Goal: Navigation & Orientation: Find specific page/section

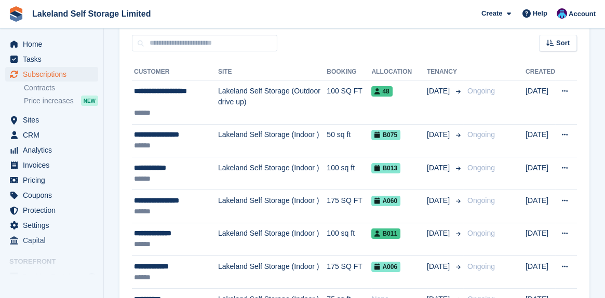
scroll to position [260, 0]
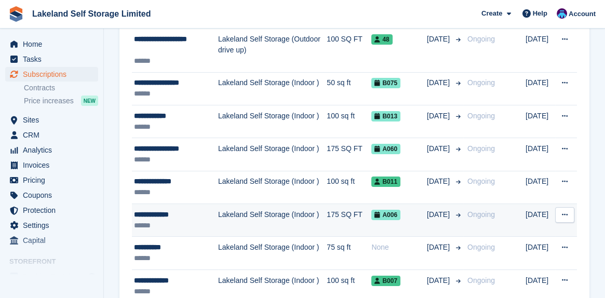
click at [161, 215] on div "**********" at bounding box center [176, 214] width 84 height 11
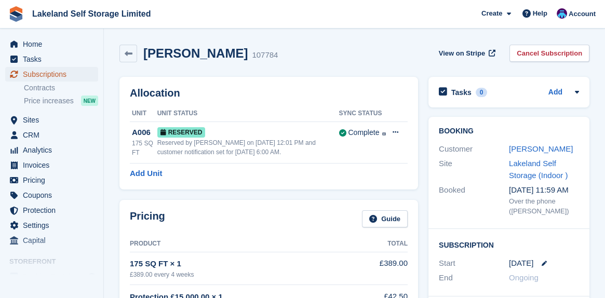
click at [33, 75] on span "Subscriptions" at bounding box center [54, 74] width 62 height 15
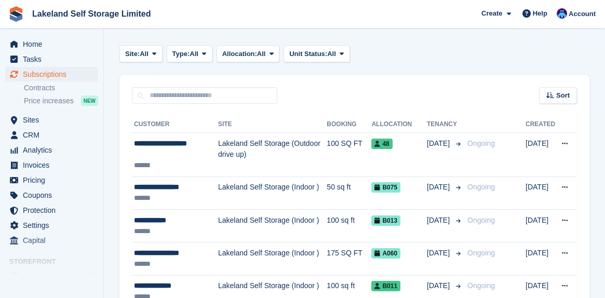
scroll to position [156, 0]
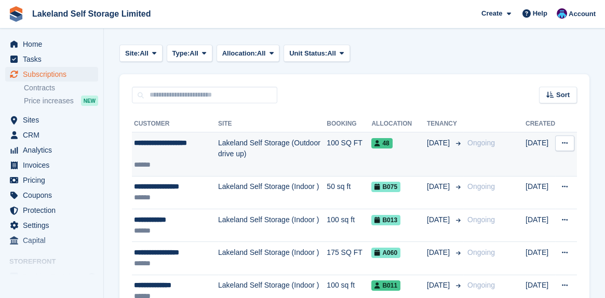
click at [178, 140] on div "**********" at bounding box center [176, 149] width 84 height 22
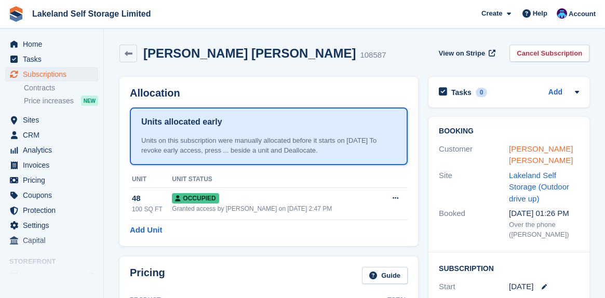
click at [522, 148] on link "PETER KENNETH GRAHAM" at bounding box center [541, 154] width 64 height 21
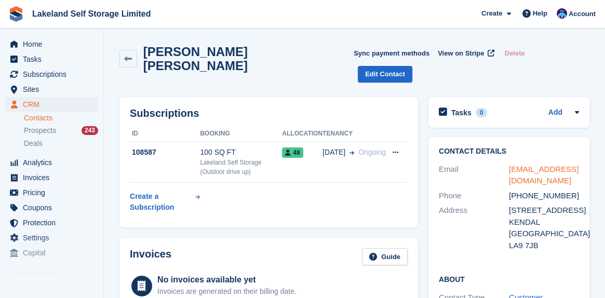
click at [526, 165] on link "pkgraham@btopenworld.com" at bounding box center [544, 175] width 70 height 21
click at [26, 59] on span "Tasks" at bounding box center [54, 59] width 62 height 15
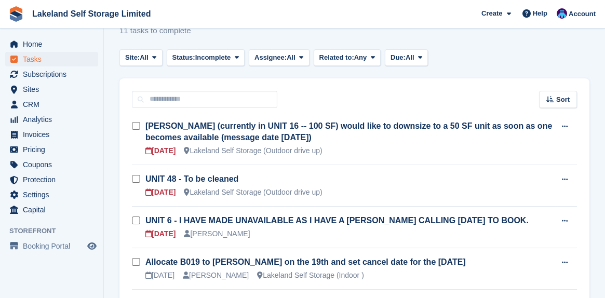
scroll to position [52, 0]
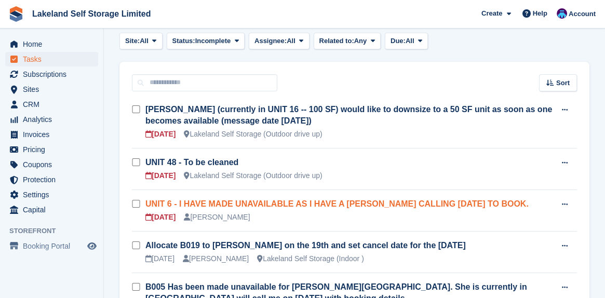
click at [282, 204] on link "UNIT 6 - I HAVE MADE UNAVAILABLE AS I HAVE A ANGELA BIDEN CALLING TOMORROW TO B…" at bounding box center [336, 203] width 383 height 9
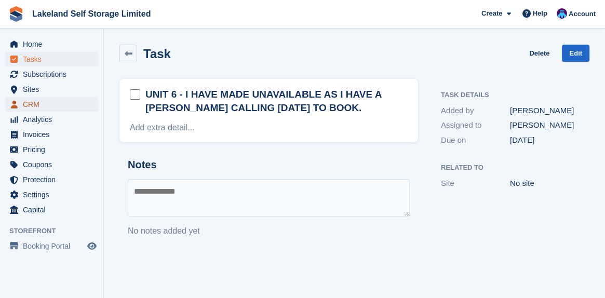
click at [43, 105] on span "CRM" at bounding box center [54, 104] width 62 height 15
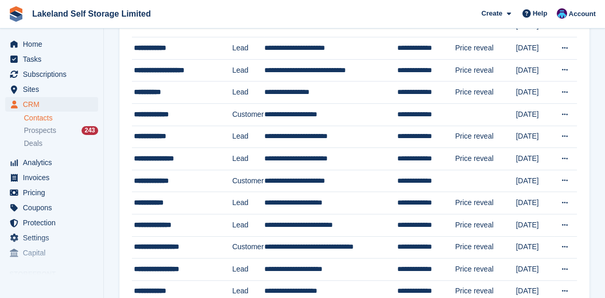
scroll to position [260, 0]
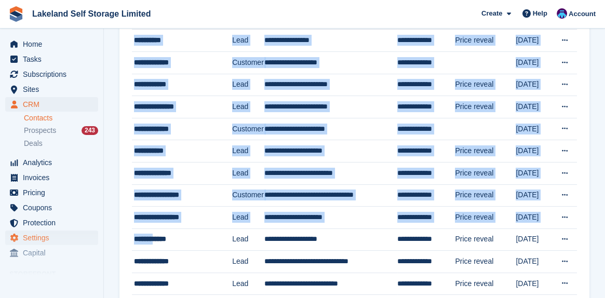
drag, startPoint x: 158, startPoint y: 235, endPoint x: 96, endPoint y: 239, distance: 62.9
click at [96, 239] on link "Settings" at bounding box center [51, 237] width 93 height 15
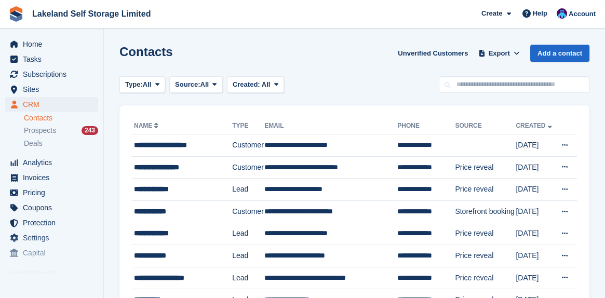
scroll to position [260, 0]
